Goal: Entertainment & Leisure: Consume media (video, audio)

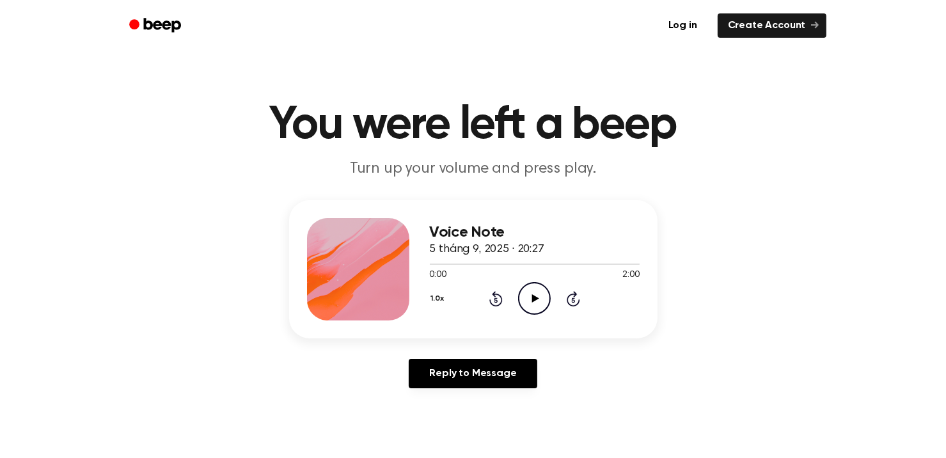
scroll to position [169, 0]
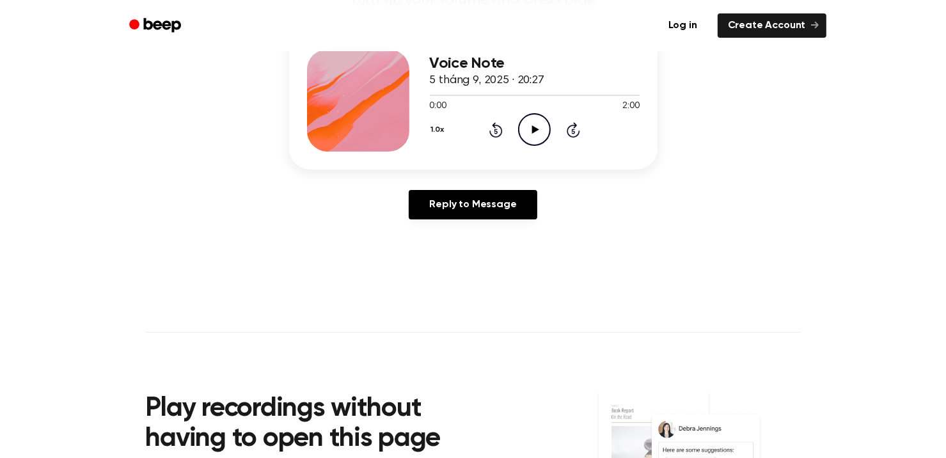
click at [524, 129] on icon "Play Audio" at bounding box center [534, 129] width 33 height 33
click at [450, 311] on main "You were left a beep Turn up your volume and press play. Voice Note 5 tháng 9, …" at bounding box center [473, 225] width 946 height 789
click at [532, 114] on circle at bounding box center [534, 129] width 31 height 31
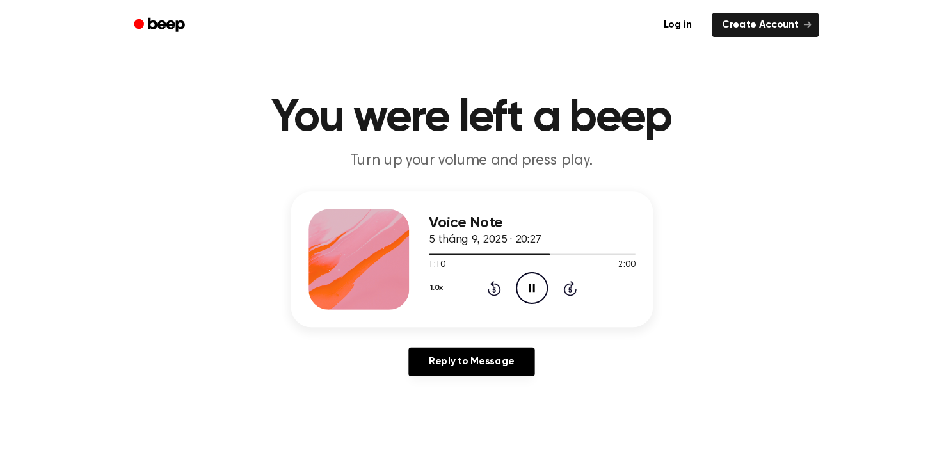
scroll to position [0, 0]
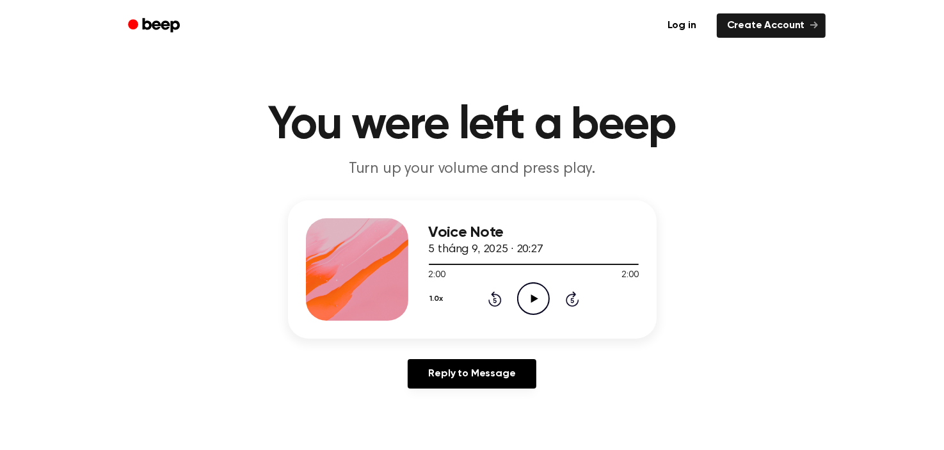
click at [541, 301] on icon "Play Audio" at bounding box center [533, 298] width 33 height 33
click at [539, 299] on icon "Play Audio" at bounding box center [533, 298] width 33 height 33
click at [534, 302] on icon "Pause Audio" at bounding box center [533, 298] width 33 height 33
click at [533, 301] on icon at bounding box center [534, 298] width 7 height 8
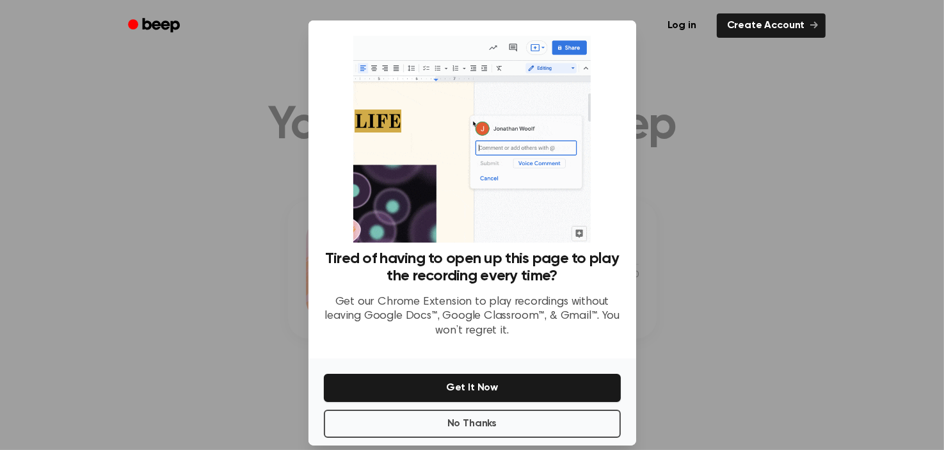
click at [86, 58] on div at bounding box center [472, 225] width 944 height 450
click at [464, 423] on button "No Thanks" at bounding box center [472, 423] width 297 height 28
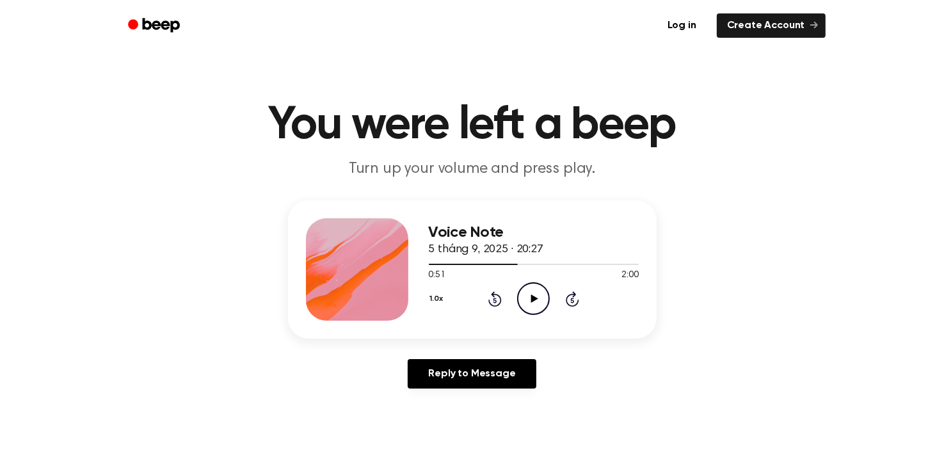
click at [530, 295] on icon "Play Audio" at bounding box center [533, 298] width 33 height 33
click at [498, 308] on div "1.0x Rewind 5 seconds Pause Audio Skip 5 seconds" at bounding box center [534, 298] width 210 height 33
click at [492, 299] on icon "Rewind 5 seconds" at bounding box center [494, 298] width 14 height 17
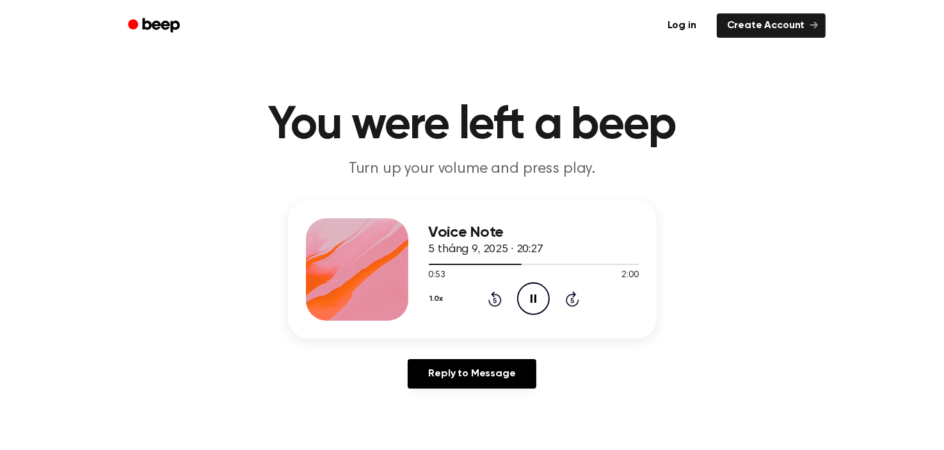
click at [492, 299] on icon "Rewind 5 seconds" at bounding box center [494, 298] width 14 height 17
click at [534, 299] on icon "Pause Audio" at bounding box center [533, 298] width 33 height 33
click at [540, 301] on icon "Play Audio" at bounding box center [533, 298] width 33 height 33
click at [494, 299] on icon "Rewind 5 seconds" at bounding box center [494, 298] width 14 height 17
click at [539, 294] on icon "Pause Audio" at bounding box center [533, 298] width 33 height 33
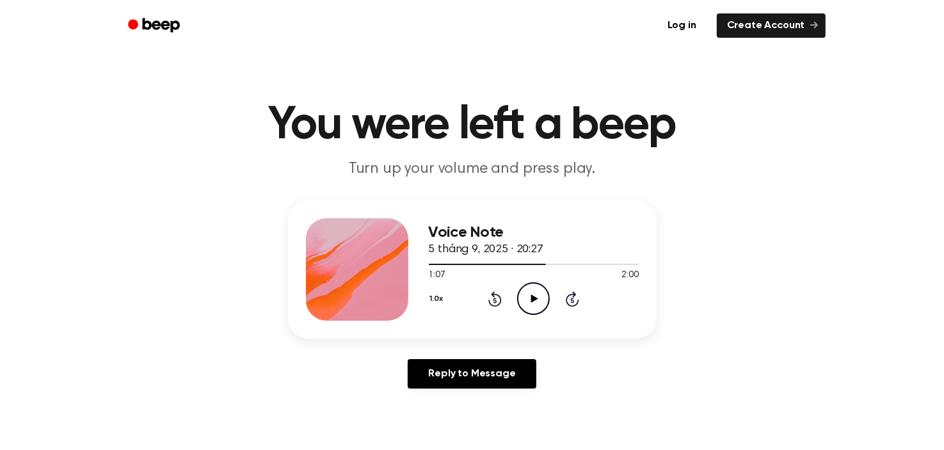
click at [539, 301] on icon "Play Audio" at bounding box center [533, 298] width 33 height 33
click at [502, 303] on div "1.0x Rewind 5 seconds Pause Audio Skip 5 seconds" at bounding box center [534, 298] width 210 height 33
click at [491, 298] on icon "Rewind 5 seconds" at bounding box center [494, 298] width 14 height 17
click at [494, 299] on icon at bounding box center [494, 299] width 3 height 5
click at [493, 301] on icon "Rewind 5 seconds" at bounding box center [494, 298] width 14 height 17
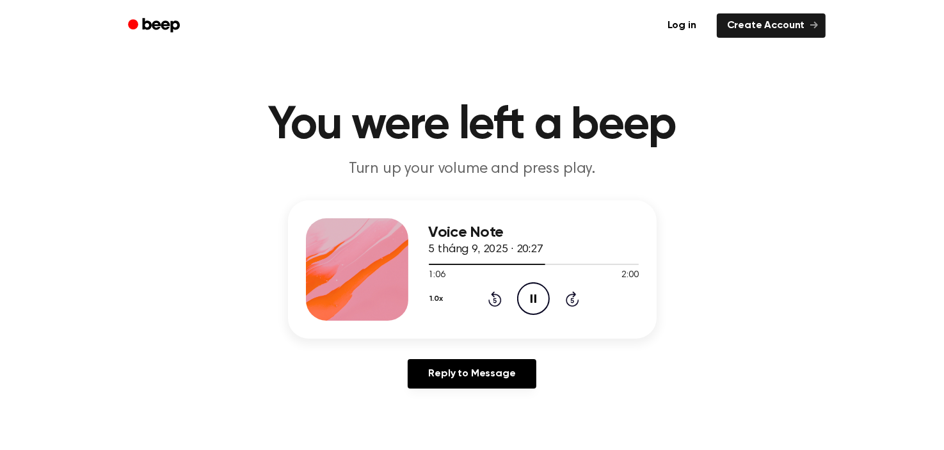
click at [526, 288] on icon "Pause Audio" at bounding box center [533, 298] width 33 height 33
click at [535, 294] on icon "Play Audio" at bounding box center [533, 298] width 33 height 33
click at [499, 299] on icon "Rewind 5 seconds" at bounding box center [494, 298] width 14 height 17
click at [491, 300] on icon "Rewind 5 seconds" at bounding box center [494, 298] width 14 height 17
click at [493, 301] on icon at bounding box center [494, 299] width 3 height 5
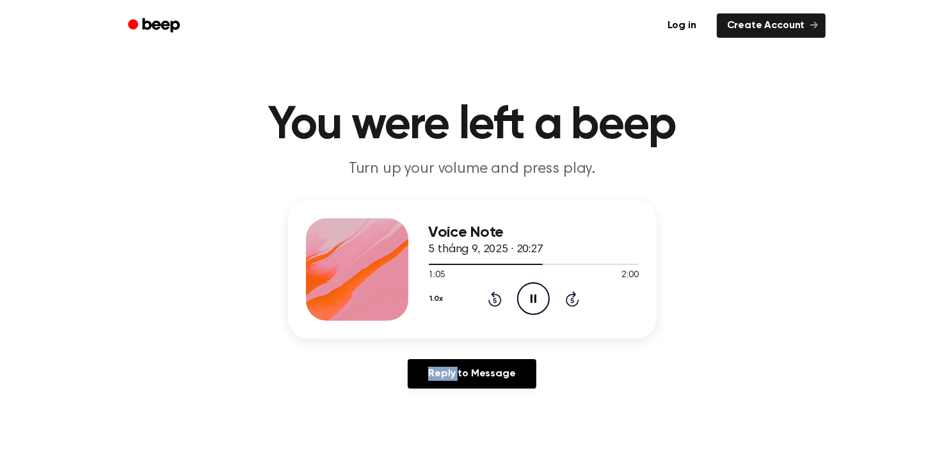
click at [493, 300] on icon "Rewind 5 seconds" at bounding box center [494, 298] width 14 height 17
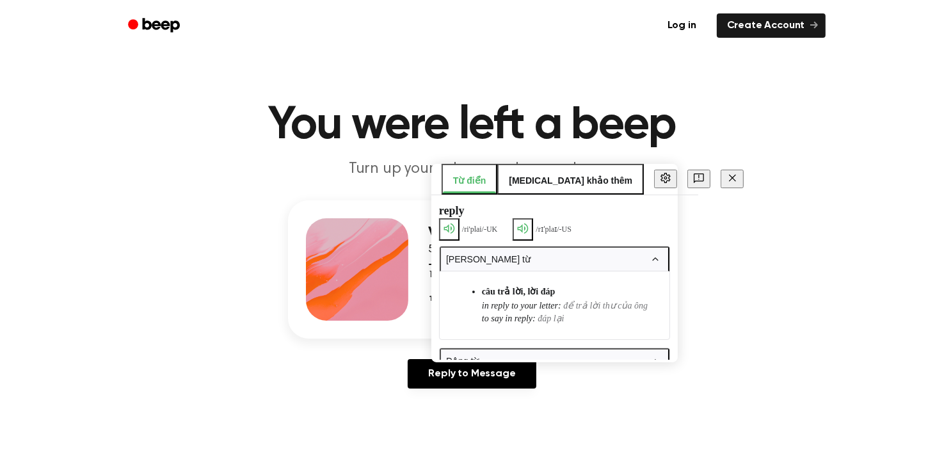
click at [602, 384] on div "Reply to Message" at bounding box center [472, 379] width 368 height 40
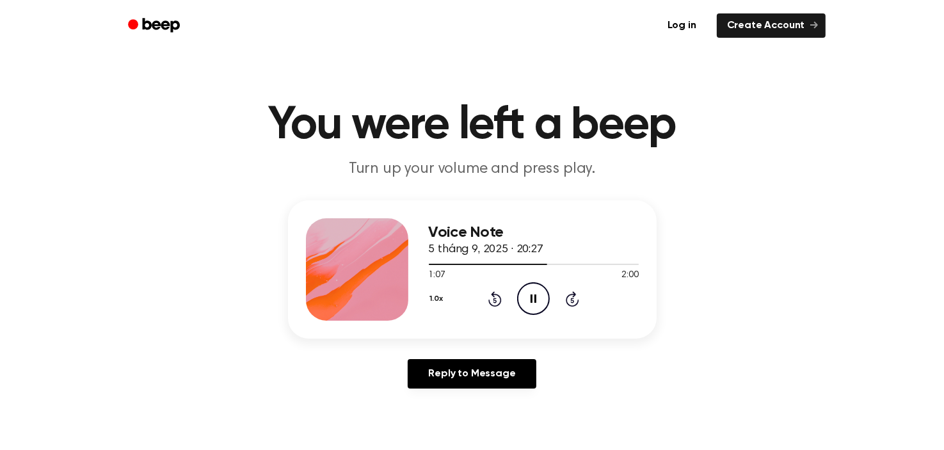
drag, startPoint x: 489, startPoint y: 294, endPoint x: 513, endPoint y: 296, distance: 23.7
click at [491, 294] on icon "Rewind 5 seconds" at bounding box center [494, 298] width 14 height 17
click at [491, 299] on icon "Rewind 5 seconds" at bounding box center [494, 298] width 14 height 17
click at [528, 301] on icon "Pause Audio" at bounding box center [533, 298] width 33 height 33
click at [502, 296] on div "1.0x Rewind 5 seconds Play Audio Skip 5 seconds" at bounding box center [534, 298] width 210 height 33
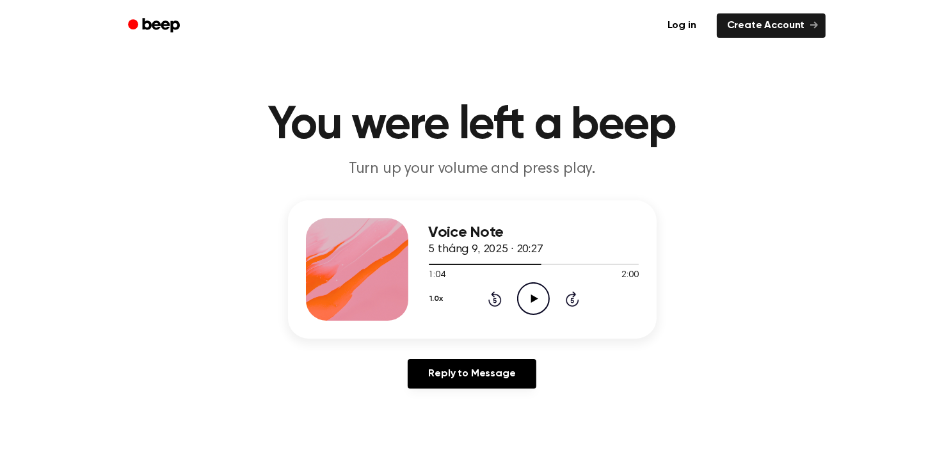
click at [496, 296] on icon "Rewind 5 seconds" at bounding box center [494, 298] width 14 height 17
click at [532, 306] on icon "Play Audio" at bounding box center [533, 298] width 33 height 33
click at [532, 306] on icon "Pause Audio" at bounding box center [533, 298] width 33 height 33
click at [527, 304] on icon "Play Audio" at bounding box center [533, 298] width 33 height 33
click at [508, 306] on div "1.0x Rewind 5 seconds Pause Audio Skip 5 seconds" at bounding box center [534, 298] width 210 height 33
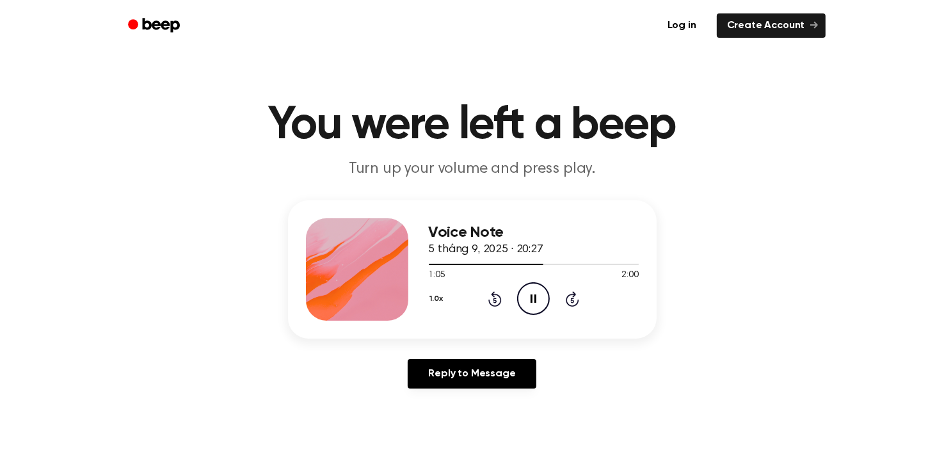
click at [521, 304] on icon "Pause Audio" at bounding box center [533, 298] width 33 height 33
click at [538, 300] on icon "Play Audio" at bounding box center [533, 298] width 33 height 33
click at [489, 295] on icon "Rewind 5 seconds" at bounding box center [494, 298] width 14 height 17
click at [489, 301] on icon at bounding box center [494, 298] width 13 height 15
click at [494, 295] on icon "Rewind 5 seconds" at bounding box center [494, 298] width 14 height 17
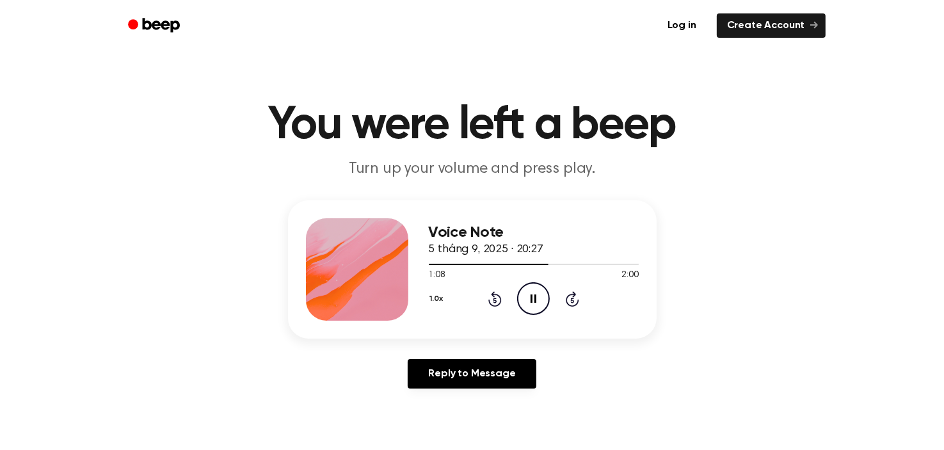
click at [494, 295] on icon "Rewind 5 seconds" at bounding box center [494, 298] width 14 height 17
click at [530, 301] on icon at bounding box center [533, 298] width 6 height 8
click at [522, 301] on icon "Play Audio" at bounding box center [533, 298] width 33 height 33
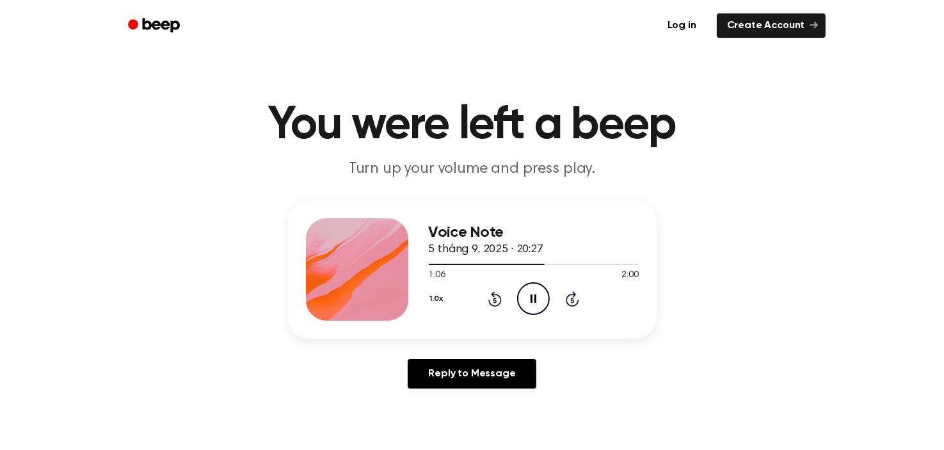
click at [494, 299] on icon "Rewind 5 seconds" at bounding box center [494, 298] width 14 height 17
click at [535, 296] on icon at bounding box center [533, 298] width 6 height 8
click at [534, 306] on icon "Play Audio" at bounding box center [533, 298] width 33 height 33
click at [492, 297] on icon "Rewind 5 seconds" at bounding box center [494, 298] width 14 height 17
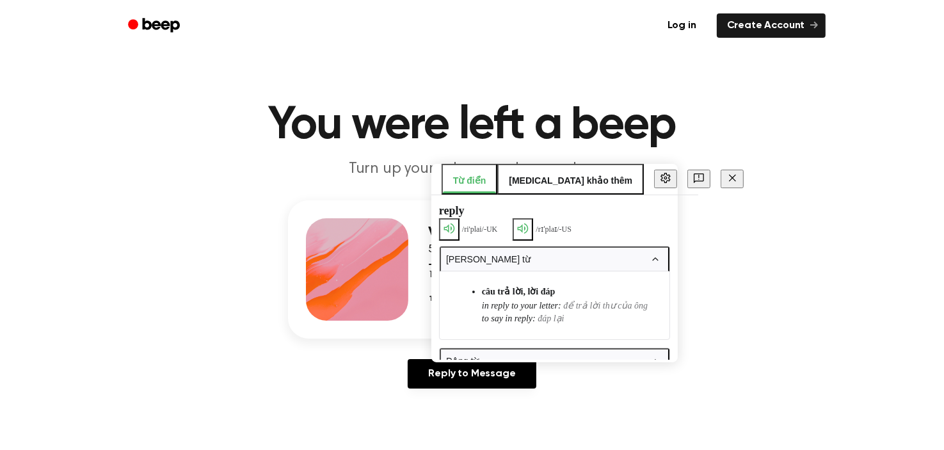
drag, startPoint x: 384, startPoint y: 363, endPoint x: 450, endPoint y: 324, distance: 76.8
click at [384, 362] on div "Reply to Message" at bounding box center [472, 379] width 368 height 40
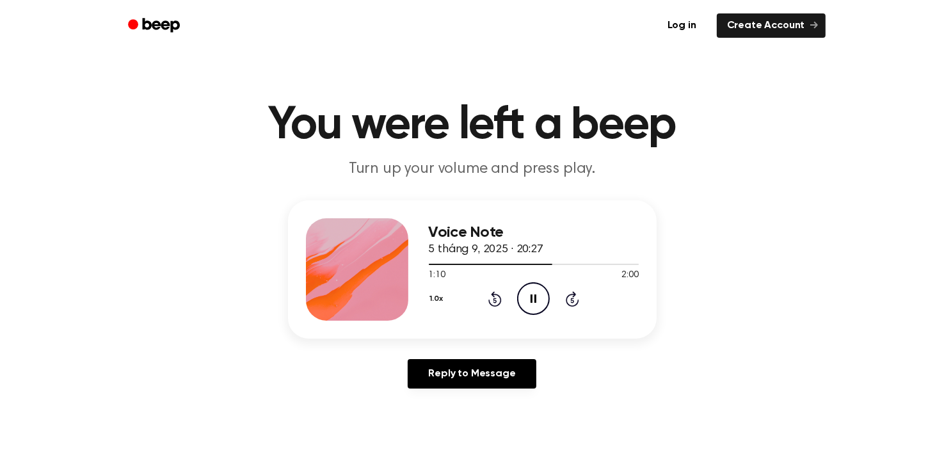
click at [484, 297] on div "1.0x Rewind 5 seconds Pause Audio Skip 5 seconds" at bounding box center [534, 298] width 210 height 33
click at [493, 304] on icon "Rewind 5 seconds" at bounding box center [494, 298] width 14 height 17
click at [520, 303] on icon "Pause Audio" at bounding box center [533, 298] width 33 height 33
click at [519, 306] on circle at bounding box center [533, 298] width 31 height 31
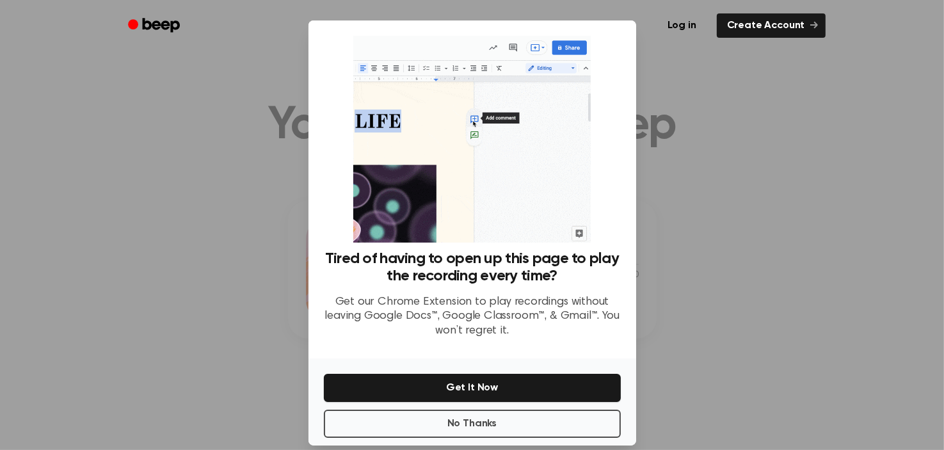
click at [821, 109] on div at bounding box center [472, 225] width 944 height 450
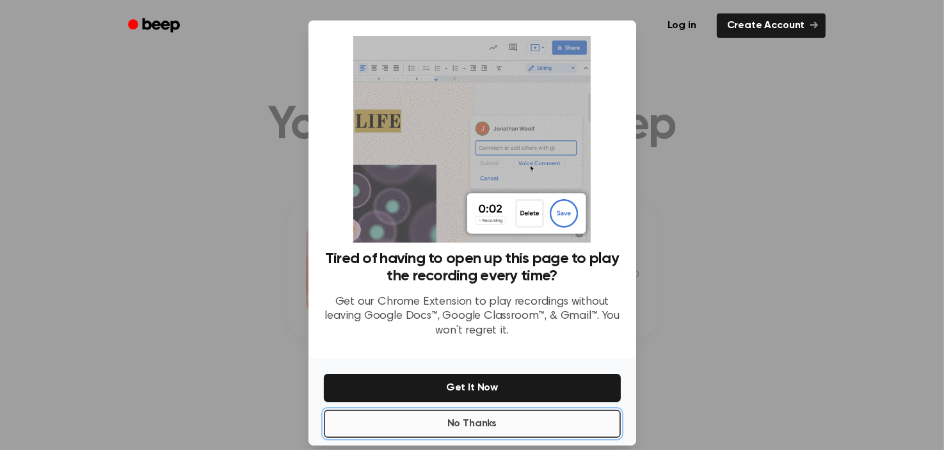
click at [461, 416] on button "No Thanks" at bounding box center [472, 423] width 297 height 28
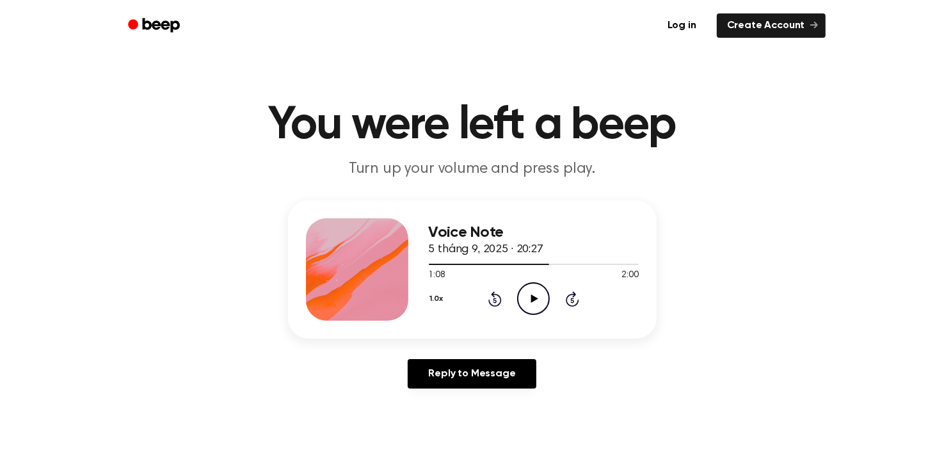
click at [534, 309] on icon "Play Audio" at bounding box center [533, 298] width 33 height 33
click at [494, 299] on icon "Rewind 5 seconds" at bounding box center [494, 298] width 14 height 17
click at [527, 304] on icon "Pause Audio" at bounding box center [533, 298] width 33 height 33
click at [518, 300] on icon "Play Audio" at bounding box center [533, 298] width 33 height 33
click at [493, 301] on icon "Rewind 5 seconds" at bounding box center [494, 298] width 14 height 17
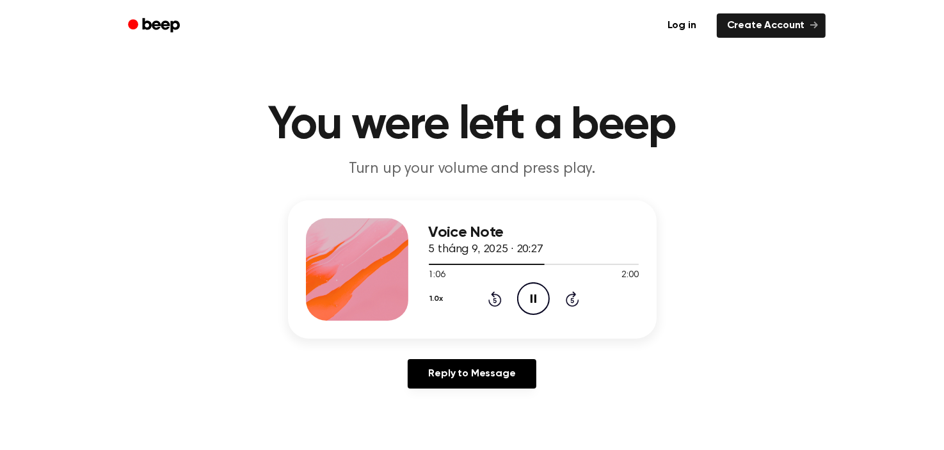
click at [522, 295] on icon "Pause Audio" at bounding box center [533, 298] width 33 height 33
click at [530, 290] on icon "Play Audio" at bounding box center [533, 298] width 33 height 33
click at [494, 300] on icon "Rewind 5 seconds" at bounding box center [494, 298] width 14 height 17
click at [530, 298] on icon "Pause Audio" at bounding box center [533, 298] width 33 height 33
click at [532, 300] on icon at bounding box center [534, 298] width 7 height 8
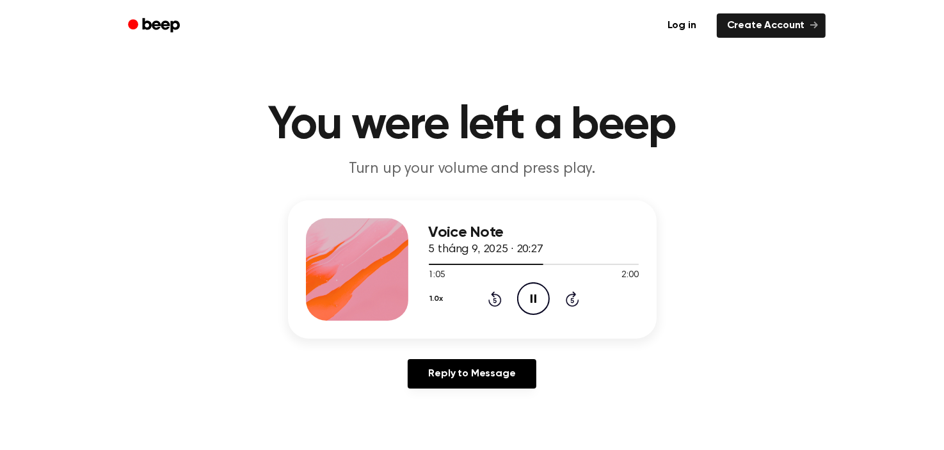
click at [494, 298] on icon at bounding box center [494, 299] width 3 height 5
click at [535, 303] on icon "Pause Audio" at bounding box center [533, 298] width 33 height 33
click at [525, 297] on icon "Play Audio" at bounding box center [533, 298] width 33 height 33
click at [529, 300] on icon "Pause Audio" at bounding box center [533, 298] width 33 height 33
click at [534, 306] on icon "Play Audio" at bounding box center [533, 298] width 33 height 33
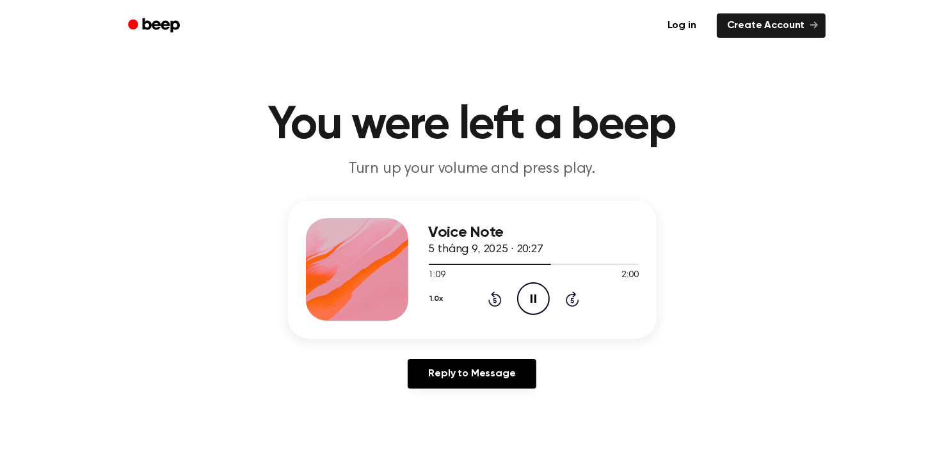
click at [499, 301] on icon "Rewind 5 seconds" at bounding box center [494, 298] width 14 height 17
click at [534, 299] on icon at bounding box center [533, 298] width 6 height 8
click at [540, 291] on icon "Play Audio" at bounding box center [533, 298] width 33 height 33
click at [493, 300] on icon "Rewind 5 seconds" at bounding box center [494, 298] width 14 height 17
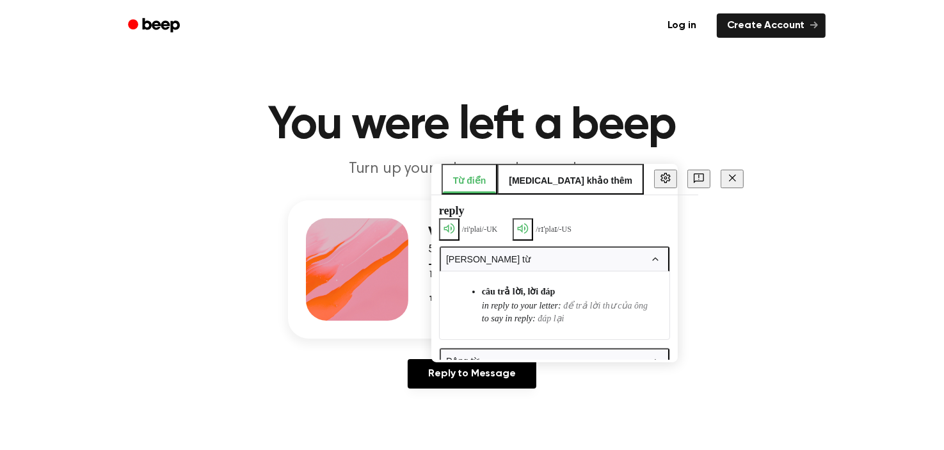
click at [493, 313] on span "to say in reply :" at bounding box center [509, 318] width 54 height 10
click at [555, 407] on main "You were left a beep Turn up your volume and press play. Voice Note 5 tháng 9, …" at bounding box center [472, 394] width 944 height 789
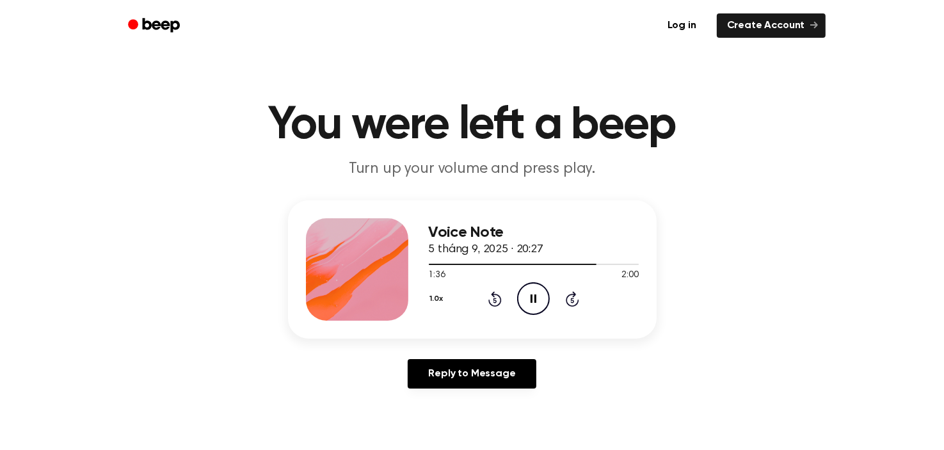
click at [488, 299] on icon "Rewind 5 seconds" at bounding box center [494, 298] width 14 height 17
click at [494, 298] on icon at bounding box center [494, 299] width 3 height 5
click at [495, 297] on icon at bounding box center [494, 299] width 3 height 5
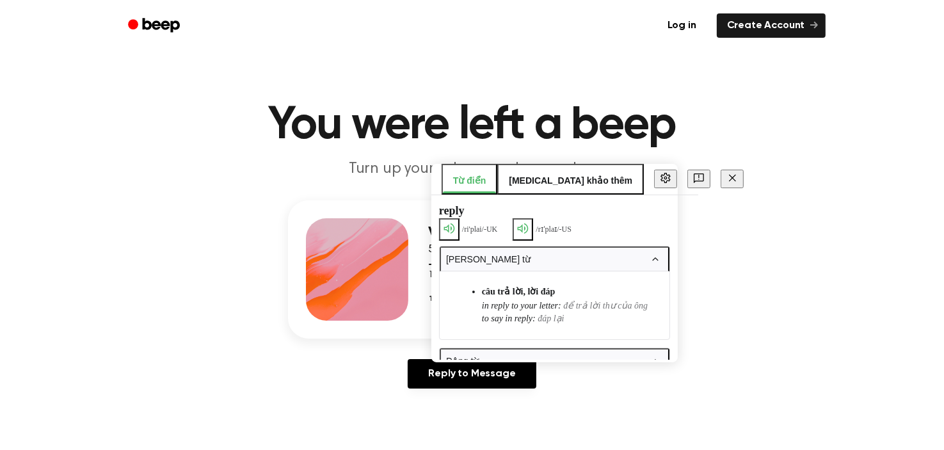
click at [495, 313] on span "to say in reply :" at bounding box center [509, 318] width 54 height 10
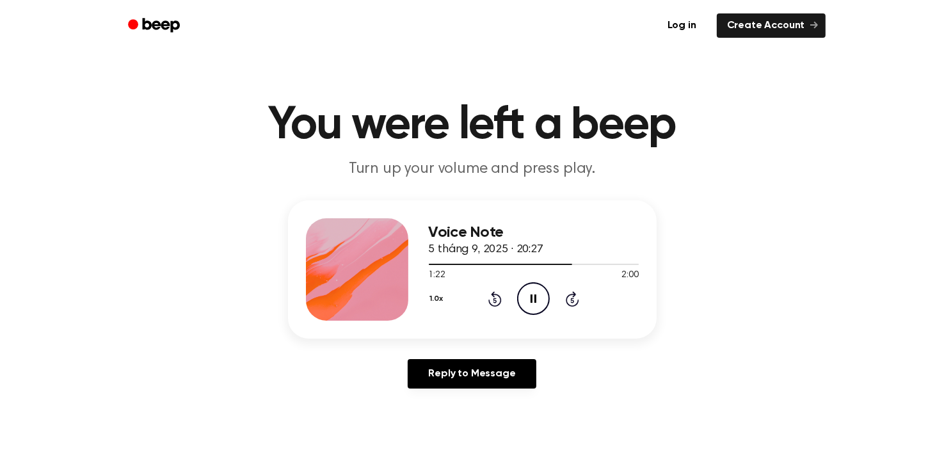
click at [416, 302] on div "Voice Note 5 tháng 9, 2025 · 20:27 1:22 2:00 Your browser does not support the …" at bounding box center [472, 269] width 368 height 138
click at [494, 296] on icon at bounding box center [494, 298] width 13 height 15
click at [494, 296] on icon "Rewind 5 seconds" at bounding box center [494, 298] width 14 height 17
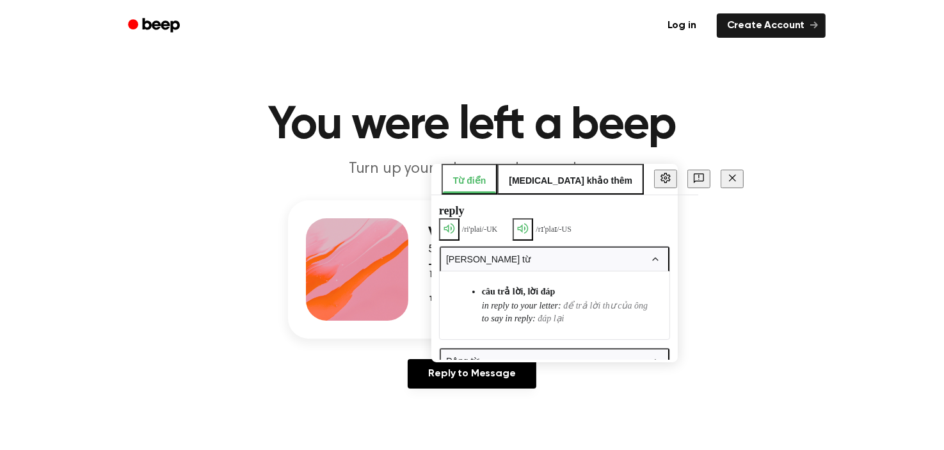
drag, startPoint x: 854, startPoint y: 239, endPoint x: 519, endPoint y: 223, distance: 335.0
click at [853, 240] on div "Voice Note 5 tháng 9, 2025 · 20:27 1:16 2:00 Your browser does not support the …" at bounding box center [471, 299] width 913 height 198
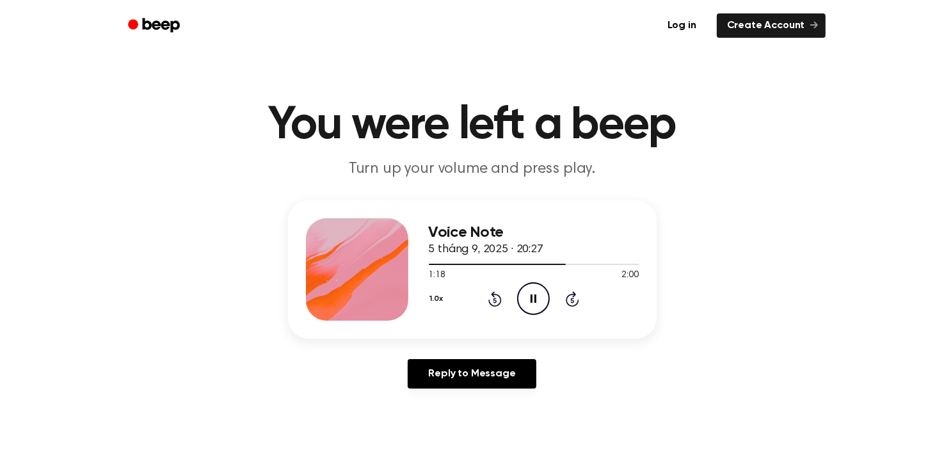
click at [499, 294] on icon at bounding box center [494, 298] width 13 height 15
click at [537, 288] on icon "Pause Audio" at bounding box center [533, 298] width 33 height 33
click at [532, 296] on icon at bounding box center [534, 298] width 7 height 8
click at [494, 297] on icon at bounding box center [494, 299] width 3 height 5
click at [493, 298] on icon "Rewind 5 seconds" at bounding box center [494, 298] width 14 height 17
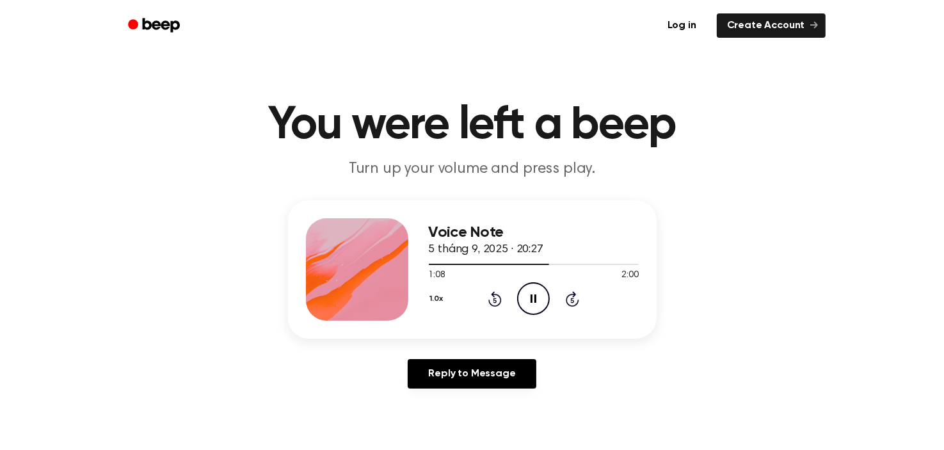
click at [493, 298] on icon "Rewind 5 seconds" at bounding box center [494, 298] width 14 height 17
click at [532, 299] on icon at bounding box center [533, 298] width 6 height 8
click at [498, 296] on icon at bounding box center [494, 298] width 13 height 15
click at [522, 290] on icon "Play Audio" at bounding box center [533, 298] width 33 height 33
click at [526, 296] on icon "Pause Audio" at bounding box center [533, 298] width 33 height 33
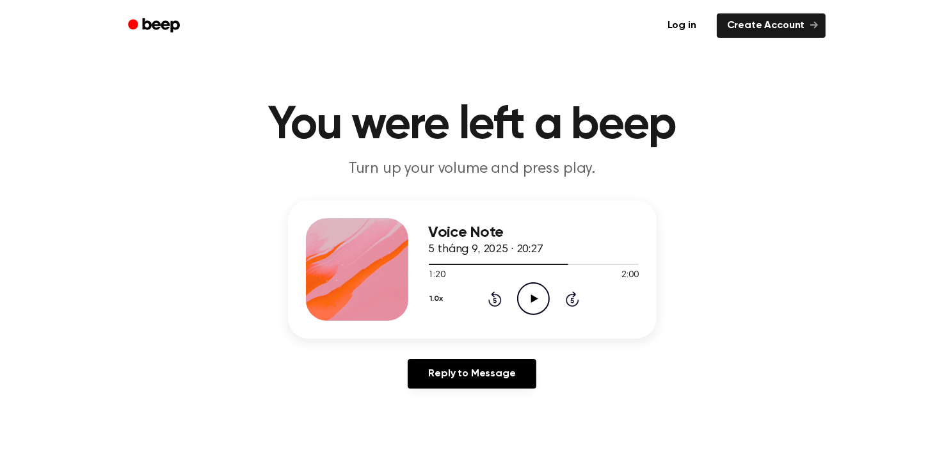
click at [526, 296] on icon "Play Audio" at bounding box center [533, 298] width 33 height 33
click at [526, 296] on icon "Pause Audio" at bounding box center [533, 298] width 33 height 33
click at [507, 299] on div "1.0x Rewind 5 seconds Play Audio Skip 5 seconds" at bounding box center [534, 298] width 210 height 33
click at [492, 294] on icon at bounding box center [494, 298] width 13 height 15
click at [519, 299] on icon "Play Audio" at bounding box center [533, 298] width 33 height 33
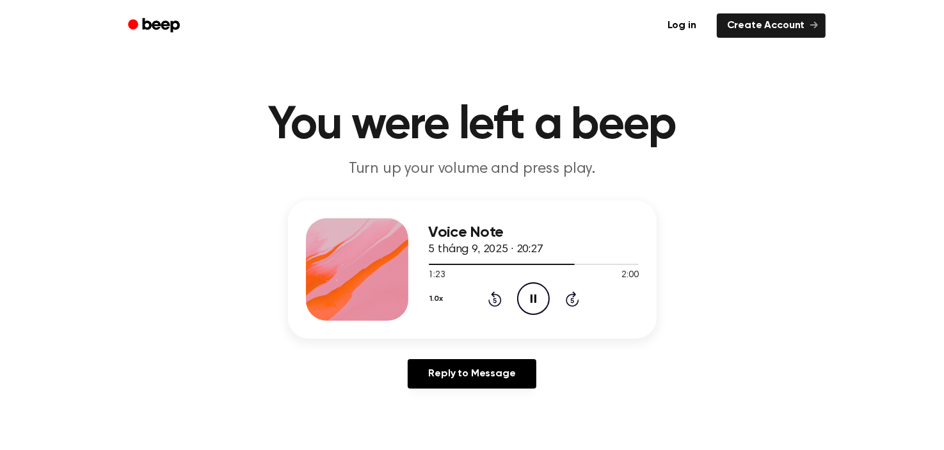
click at [532, 297] on icon at bounding box center [533, 298] width 6 height 8
drag, startPoint x: 528, startPoint y: 299, endPoint x: 509, endPoint y: 299, distance: 19.2
click at [527, 299] on icon "Play Audio" at bounding box center [533, 298] width 33 height 33
click at [491, 296] on icon "Rewind 5 seconds" at bounding box center [494, 298] width 14 height 17
click at [530, 302] on icon "Pause Audio" at bounding box center [533, 298] width 33 height 33
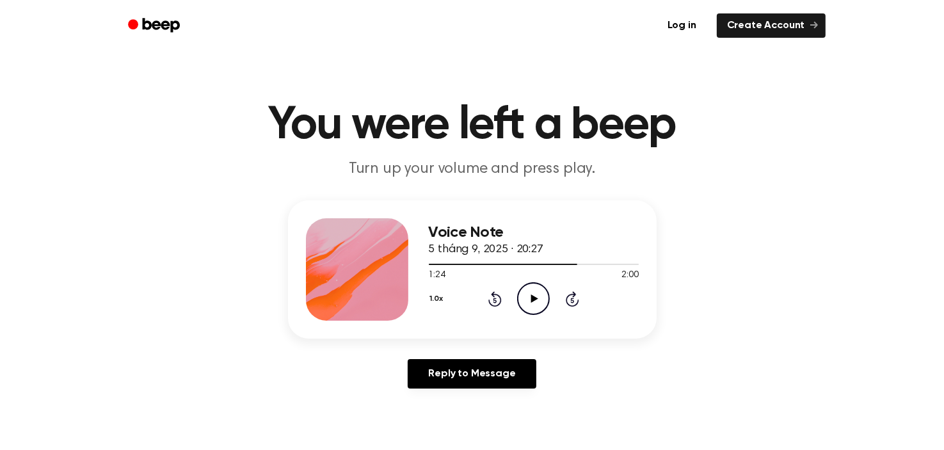
click at [500, 306] on icon "Rewind 5 seconds" at bounding box center [494, 298] width 14 height 17
click at [493, 299] on icon at bounding box center [494, 299] width 3 height 5
click at [529, 292] on icon "Play Audio" at bounding box center [533, 298] width 33 height 33
click at [531, 290] on icon "Pause Audio" at bounding box center [533, 298] width 33 height 33
click at [488, 299] on icon at bounding box center [494, 298] width 13 height 15
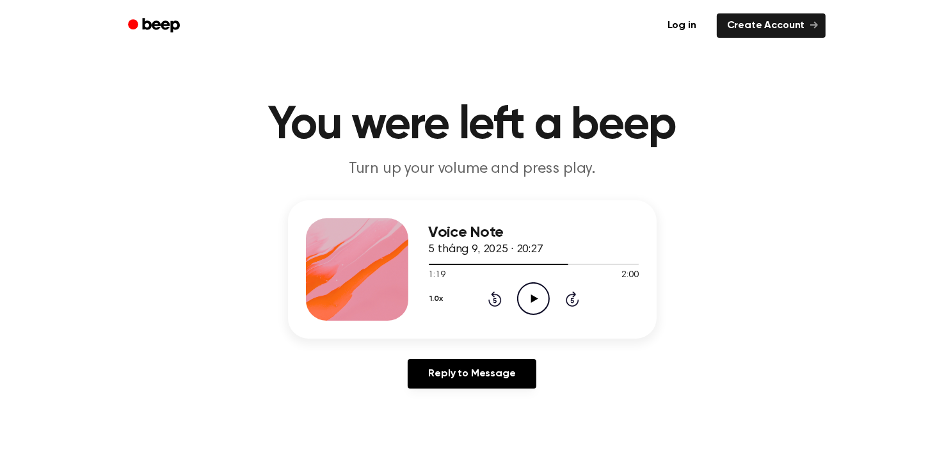
click at [526, 297] on icon "Play Audio" at bounding box center [533, 298] width 33 height 33
click at [529, 299] on icon "Pause Audio" at bounding box center [533, 298] width 33 height 33
click at [496, 296] on icon "Rewind 5 seconds" at bounding box center [494, 298] width 14 height 17
click at [534, 301] on icon "Play Audio" at bounding box center [533, 298] width 33 height 33
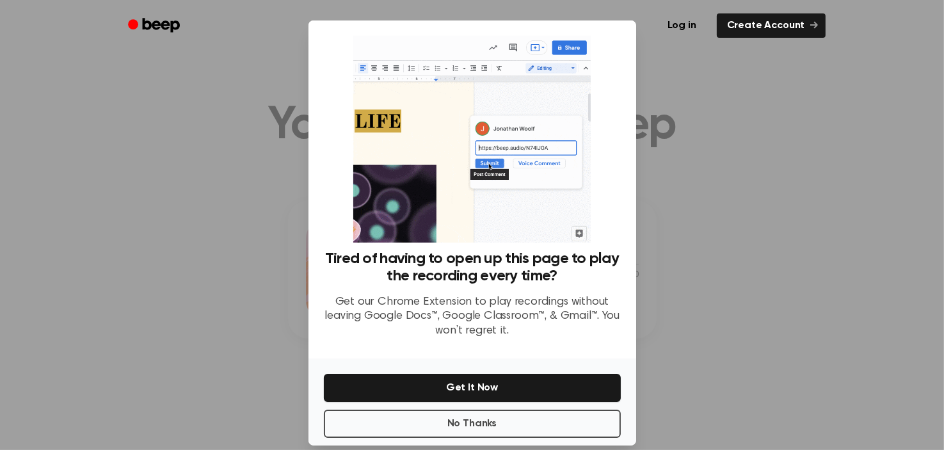
click at [487, 439] on div "No Thanks Get It Now" at bounding box center [472, 401] width 328 height 87
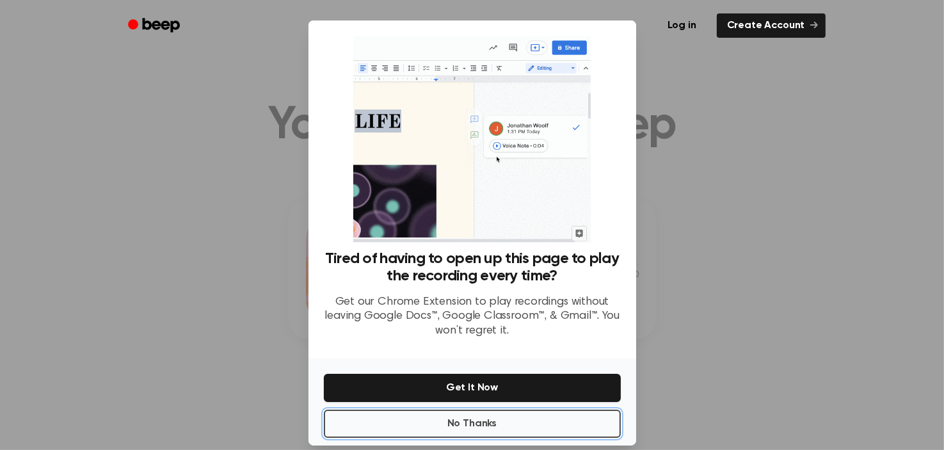
drag, startPoint x: 488, startPoint y: 419, endPoint x: 503, endPoint y: 395, distance: 28.4
click at [489, 419] on button "No Thanks" at bounding box center [472, 423] width 297 height 28
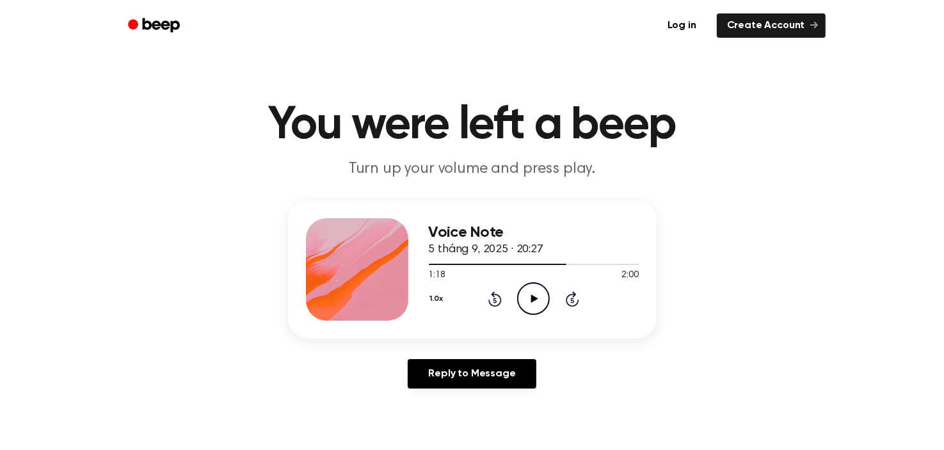
click at [542, 301] on icon "Play Audio" at bounding box center [533, 298] width 33 height 33
click at [494, 296] on icon at bounding box center [494, 298] width 13 height 15
click at [532, 297] on icon "Pause Audio" at bounding box center [533, 298] width 33 height 33
click at [523, 296] on icon "Play Audio" at bounding box center [533, 298] width 33 height 33
click at [532, 299] on icon "Pause Audio" at bounding box center [533, 298] width 33 height 33
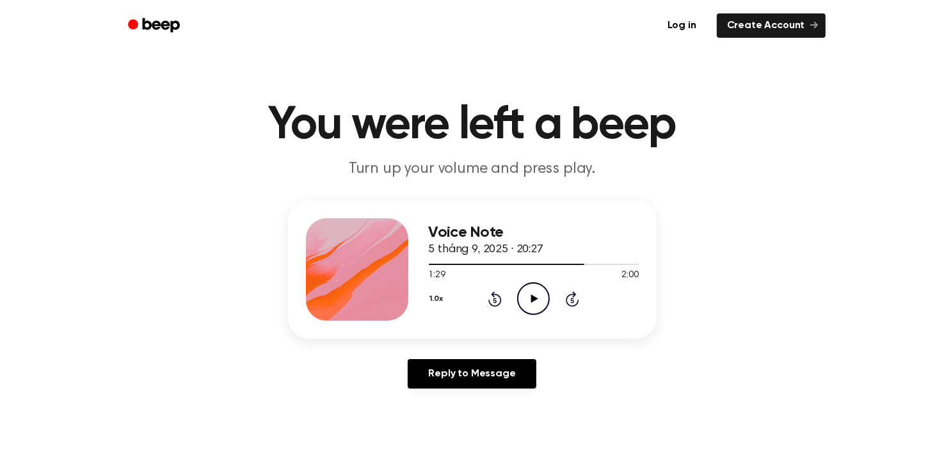
click at [525, 296] on icon "Play Audio" at bounding box center [533, 298] width 33 height 33
click at [531, 298] on icon at bounding box center [533, 298] width 6 height 8
click at [535, 298] on icon at bounding box center [534, 298] width 7 height 8
click at [493, 299] on icon at bounding box center [494, 299] width 3 height 5
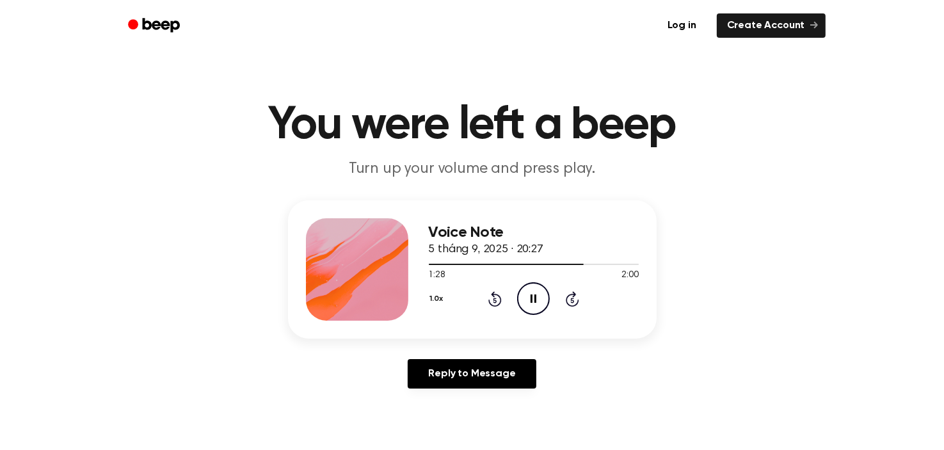
click at [518, 297] on circle at bounding box center [533, 298] width 31 height 31
click at [525, 299] on icon "Play Audio" at bounding box center [533, 298] width 33 height 33
click at [534, 296] on icon at bounding box center [533, 298] width 6 height 8
click at [535, 297] on icon at bounding box center [534, 298] width 7 height 8
click at [537, 295] on icon "Pause Audio" at bounding box center [533, 298] width 33 height 33
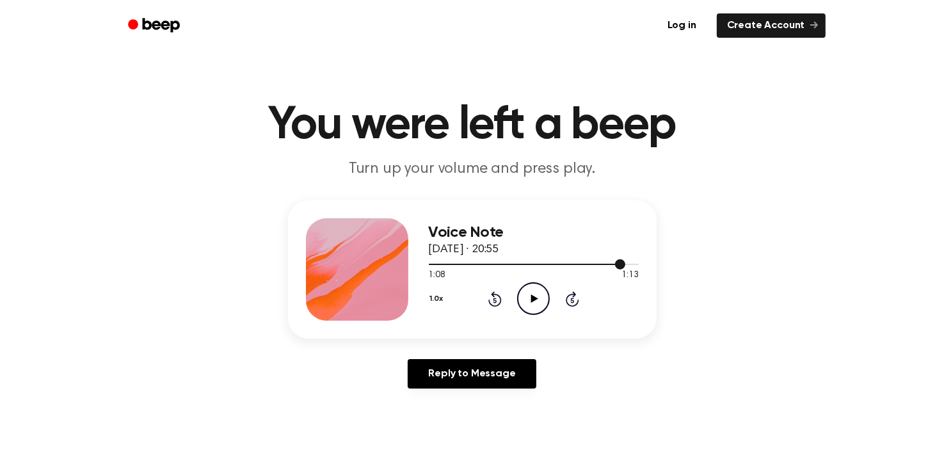
click at [459, 261] on div at bounding box center [534, 263] width 210 height 10
click at [534, 298] on icon at bounding box center [534, 298] width 7 height 8
click at [494, 296] on icon at bounding box center [494, 298] width 13 height 15
click at [541, 299] on icon "Pause Audio" at bounding box center [533, 298] width 33 height 33
click at [498, 300] on icon "Rewind 5 seconds" at bounding box center [494, 298] width 14 height 17
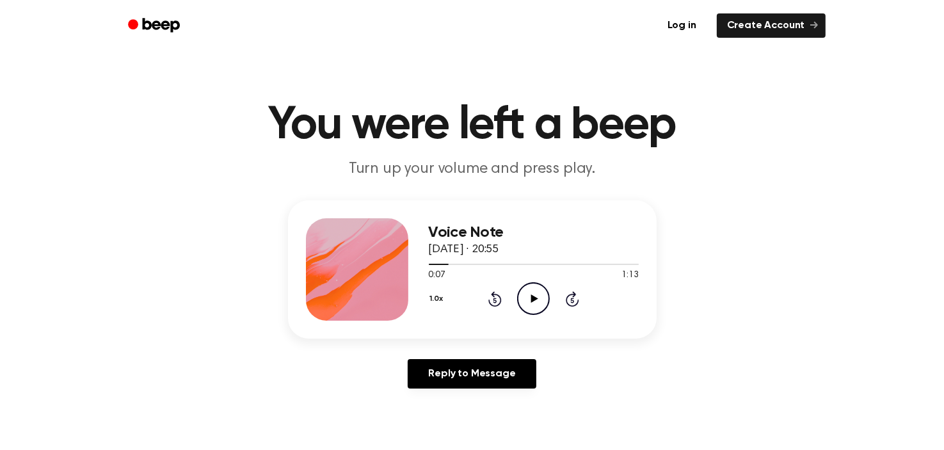
click at [535, 296] on icon "Play Audio" at bounding box center [533, 298] width 33 height 33
click at [539, 287] on icon "Pause Audio" at bounding box center [533, 298] width 33 height 33
